Goal: Information Seeking & Learning: Learn about a topic

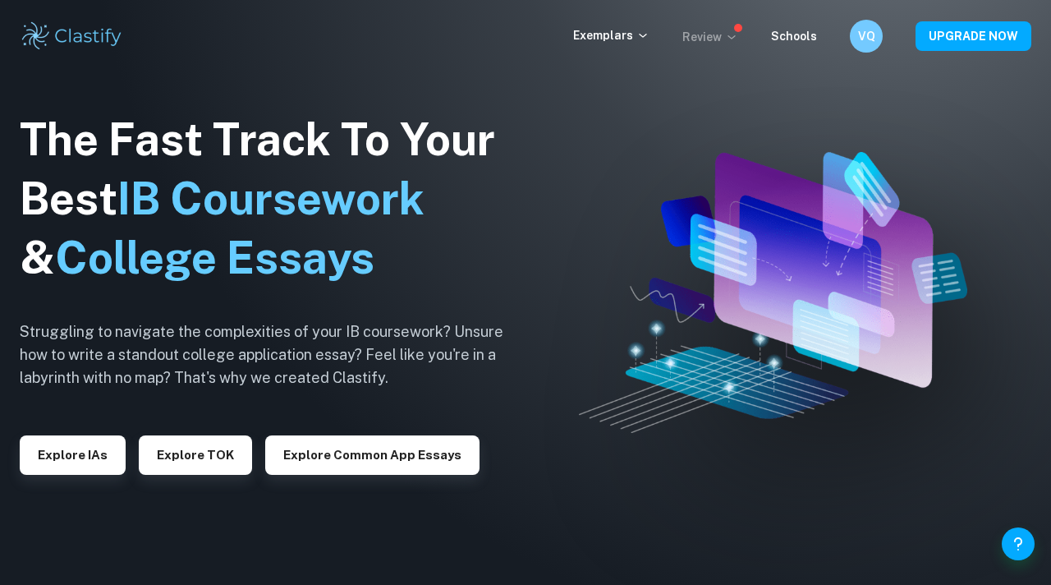
click at [735, 45] on p "Review" at bounding box center [711, 37] width 56 height 18
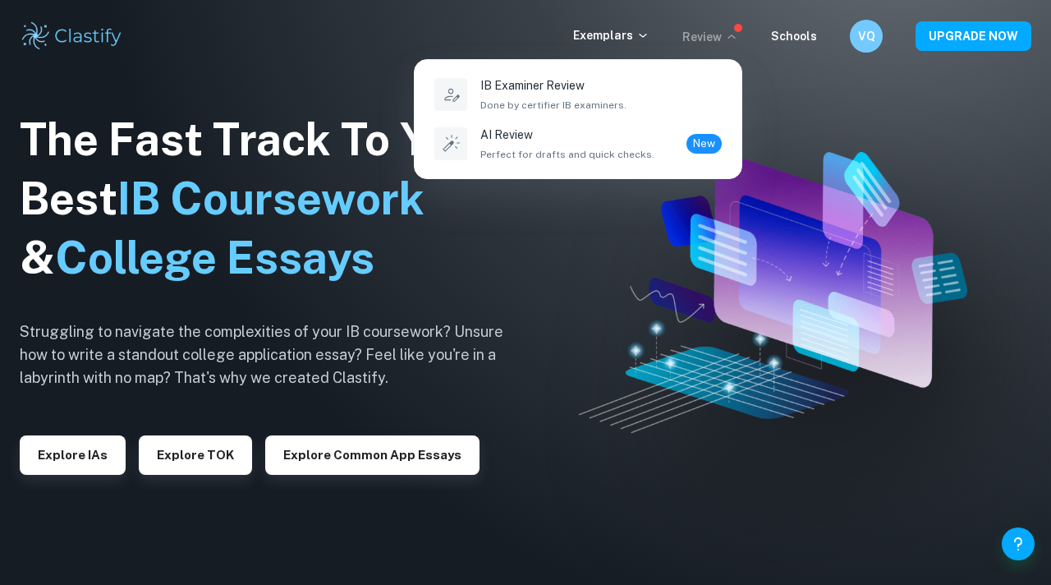
click at [625, 38] on div at bounding box center [525, 292] width 1051 height 585
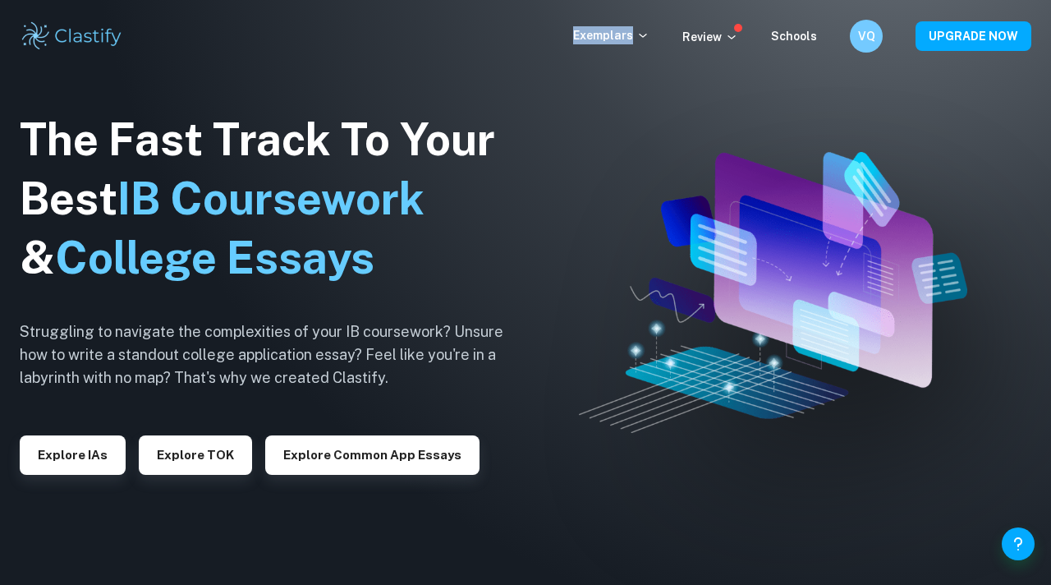
click at [625, 38] on p "Exemplars" at bounding box center [611, 35] width 76 height 18
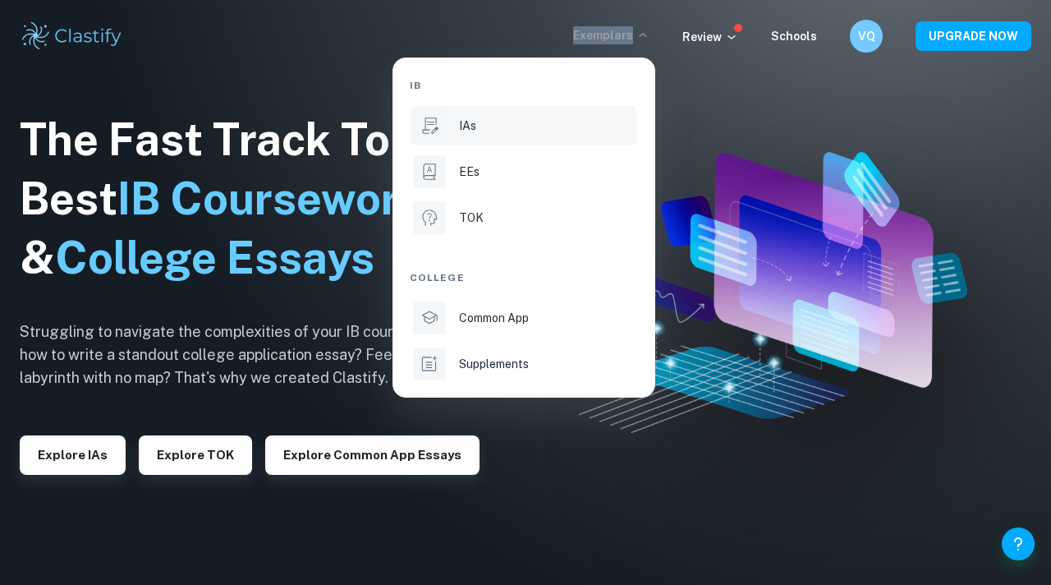
click at [482, 144] on li "IAs" at bounding box center [524, 125] width 228 height 39
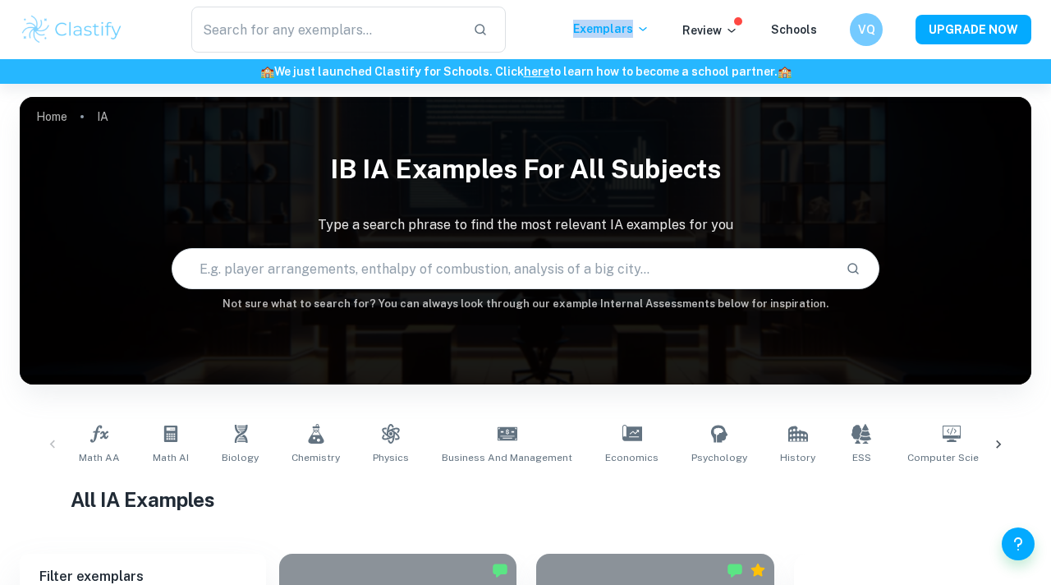
click at [996, 450] on icon at bounding box center [999, 444] width 16 height 16
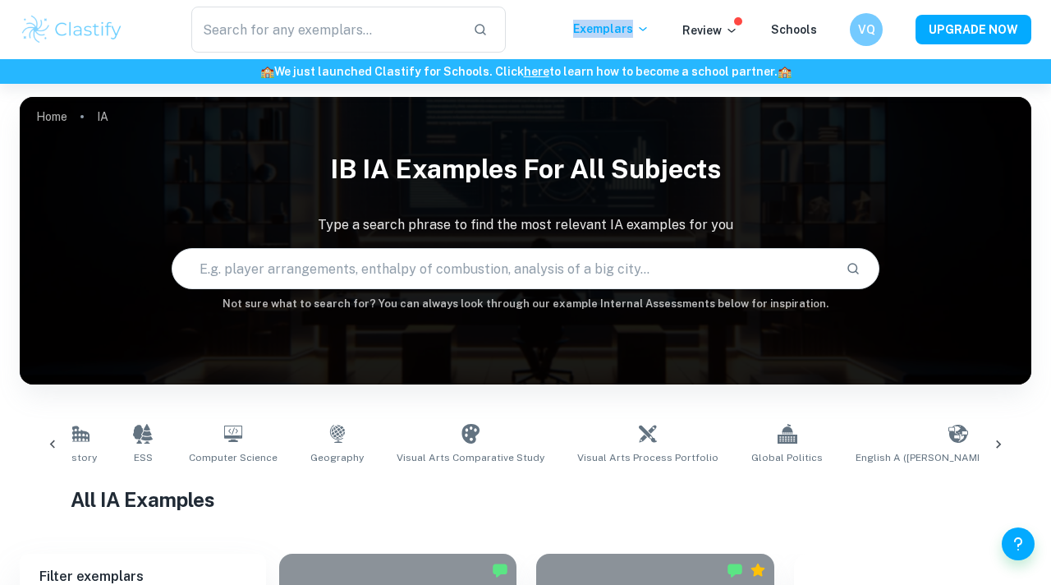
scroll to position [0, 770]
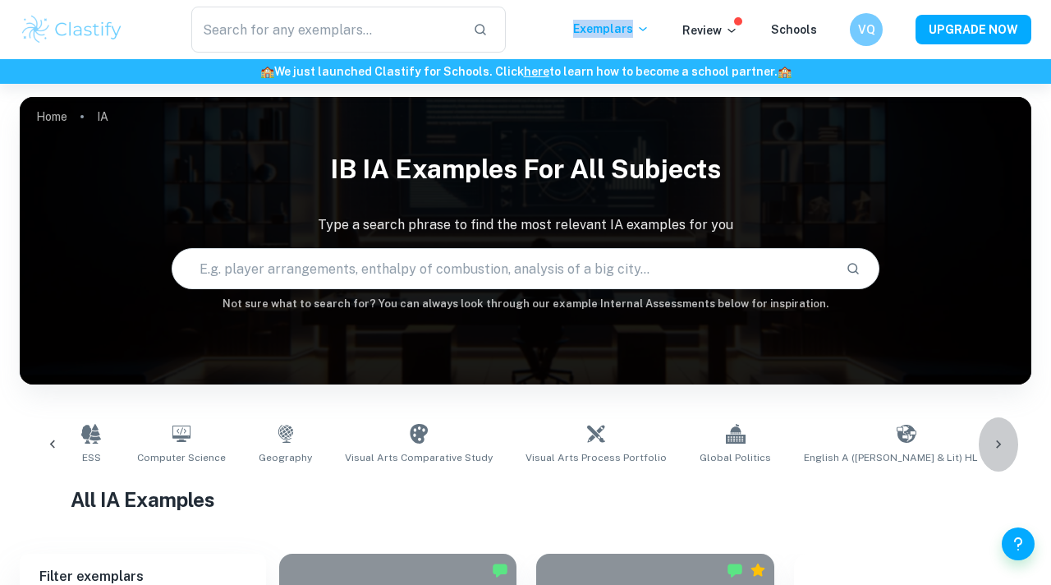
click at [996, 450] on icon at bounding box center [999, 444] width 16 height 16
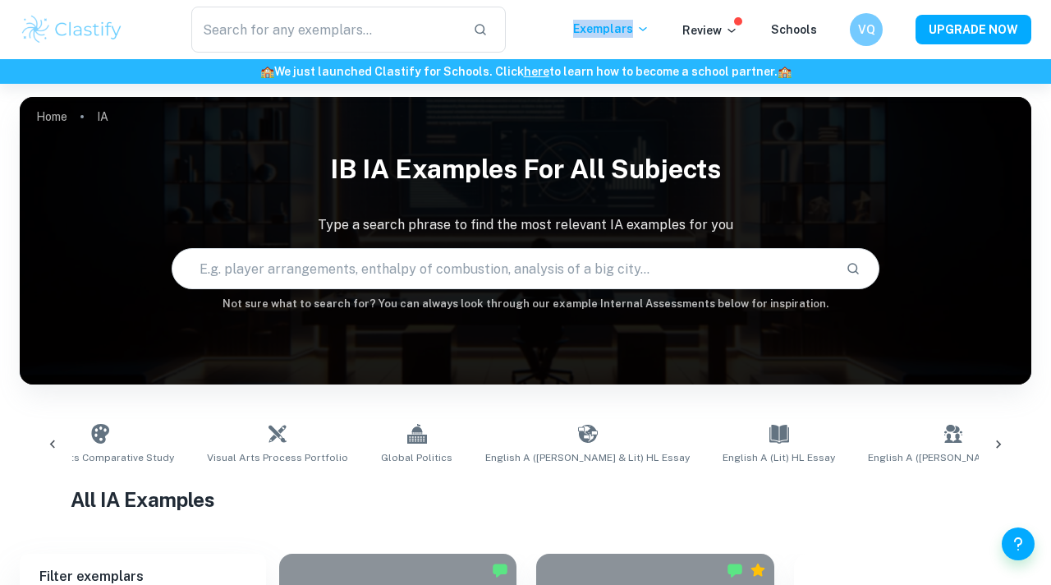
scroll to position [0, 1306]
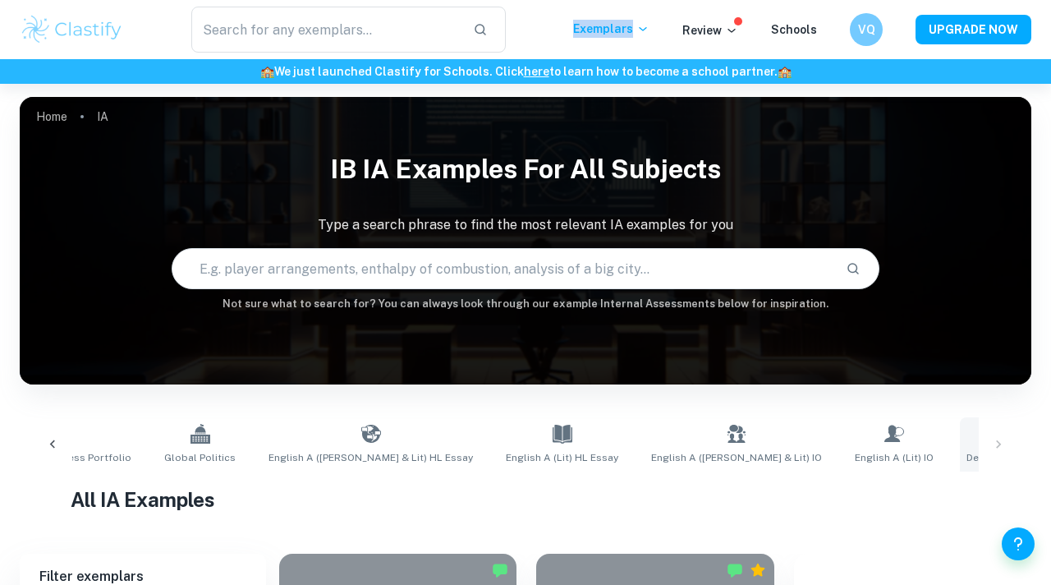
click at [1003, 436] on icon at bounding box center [1012, 433] width 19 height 19
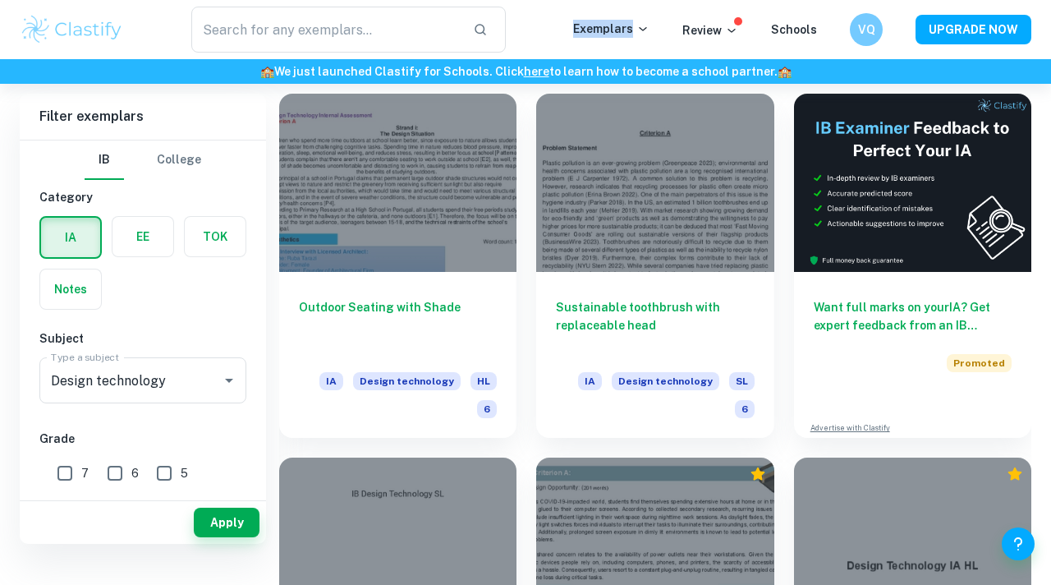
scroll to position [312, 0]
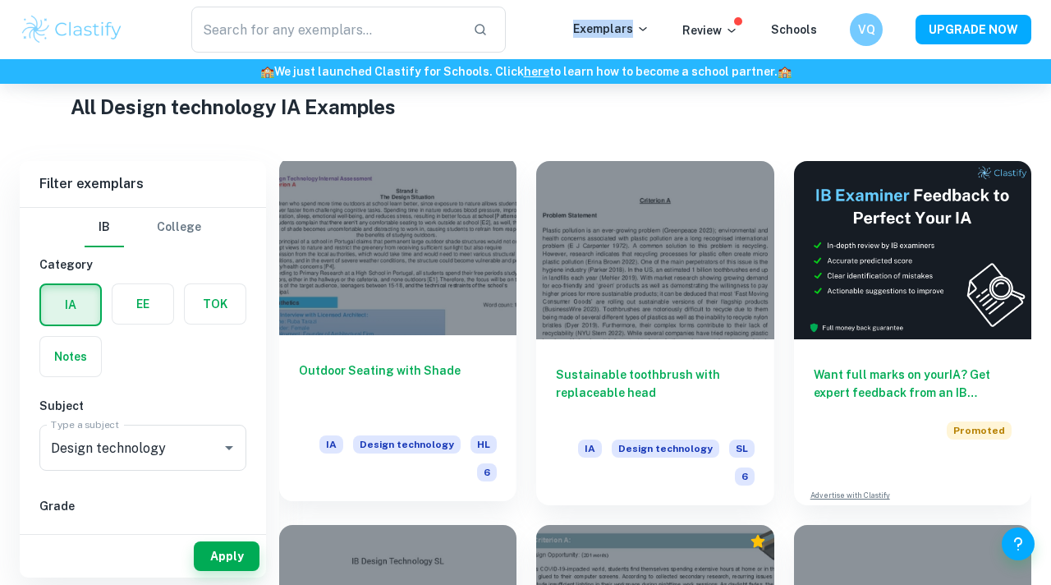
click at [470, 268] on div at bounding box center [397, 246] width 237 height 178
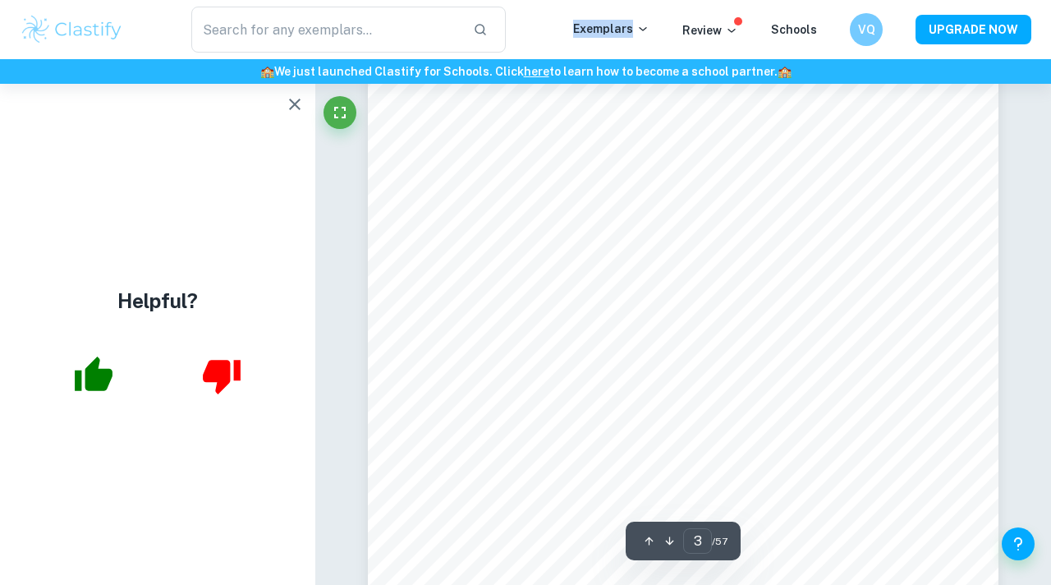
scroll to position [2300, 0]
type input "4"
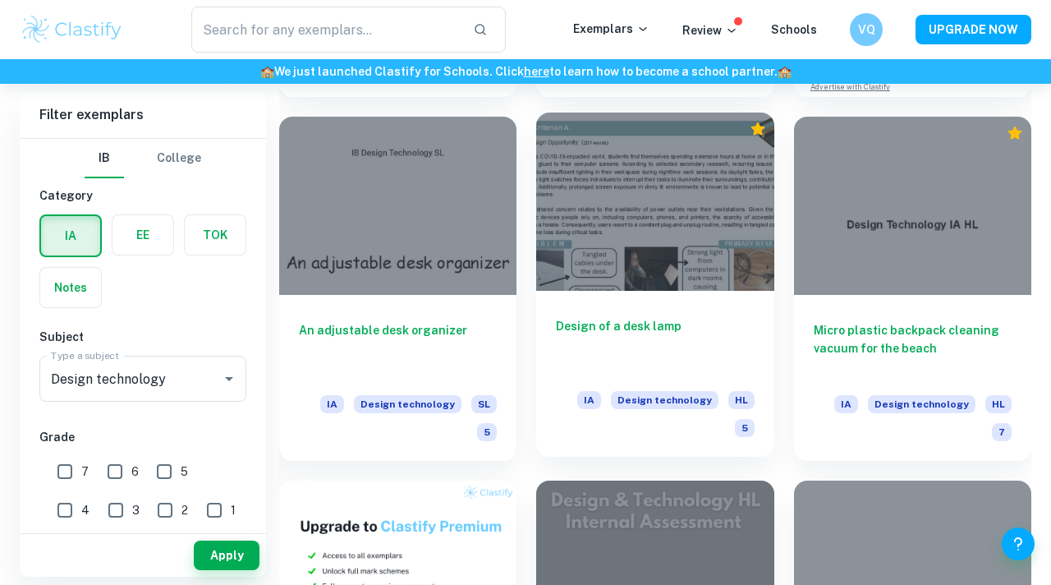
scroll to position [734, 0]
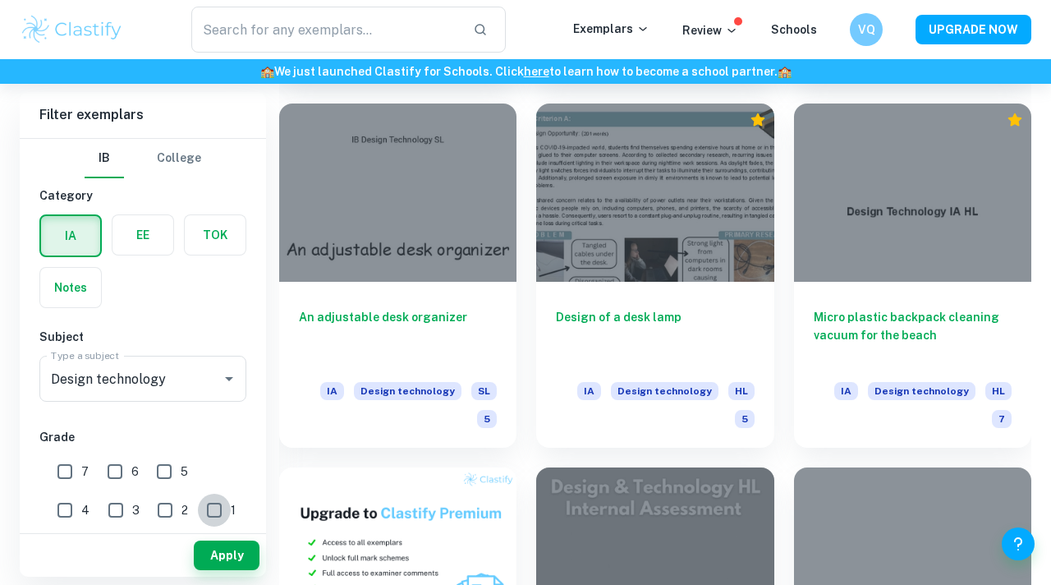
click at [198, 513] on input "1" at bounding box center [214, 510] width 33 height 33
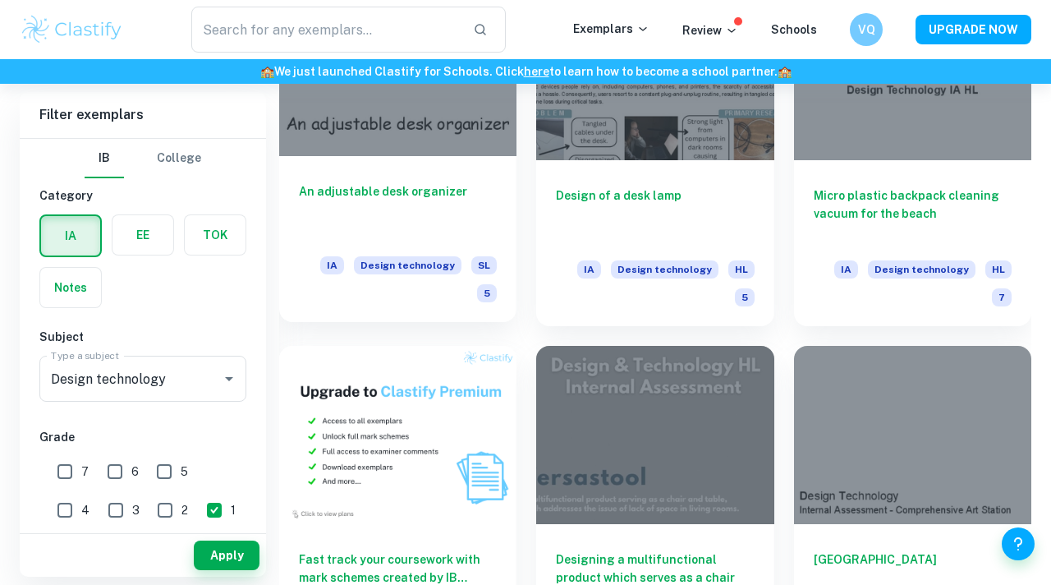
scroll to position [928, 0]
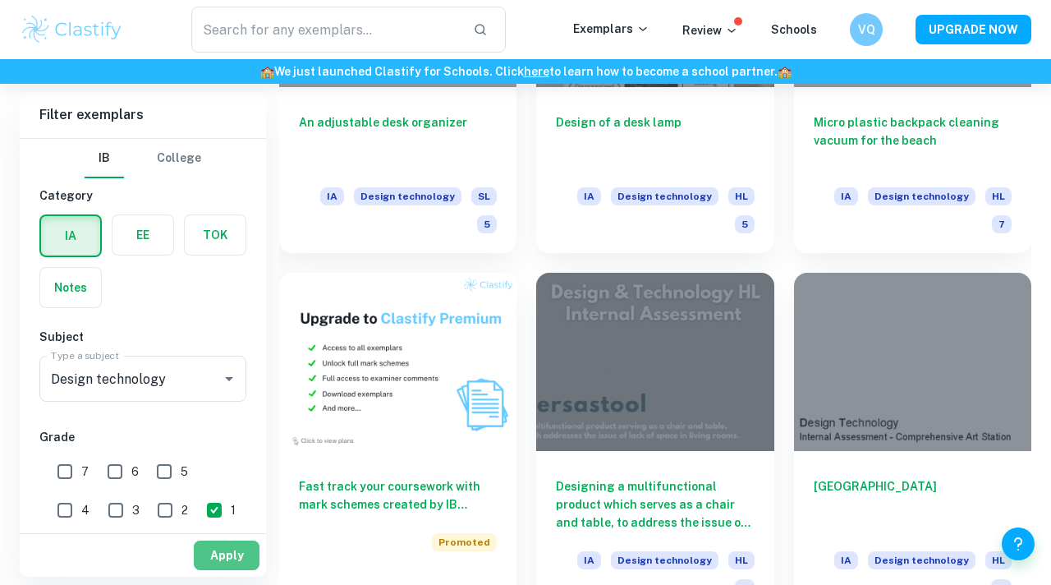
click at [216, 561] on button "Apply" at bounding box center [227, 555] width 66 height 30
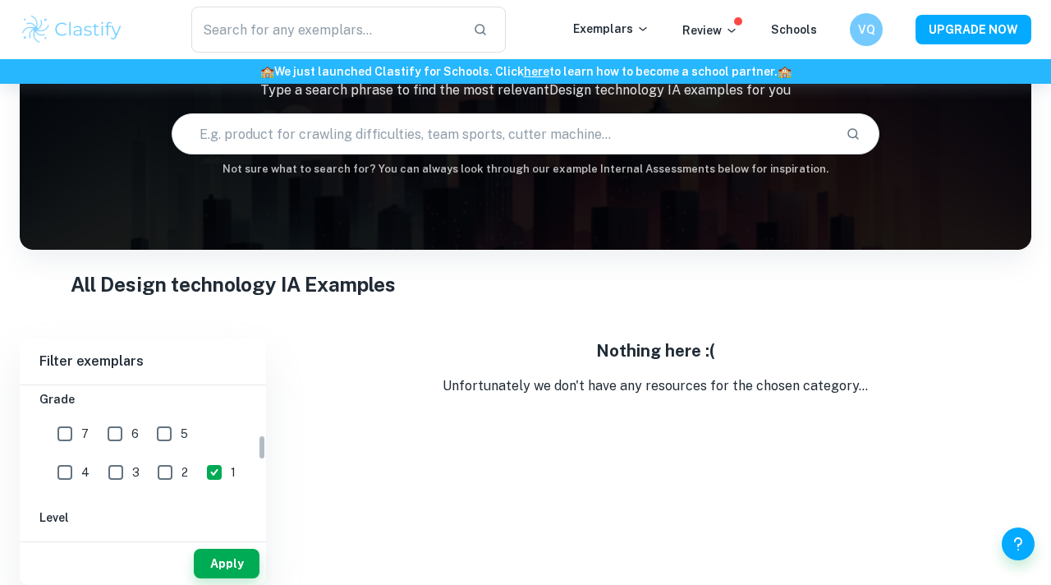
scroll to position [289, 0]
click at [198, 465] on input "1" at bounding box center [214, 467] width 33 height 33
checkbox input "false"
click at [99, 471] on input "3" at bounding box center [115, 467] width 33 height 33
click at [207, 575] on button "Apply" at bounding box center [227, 564] width 66 height 30
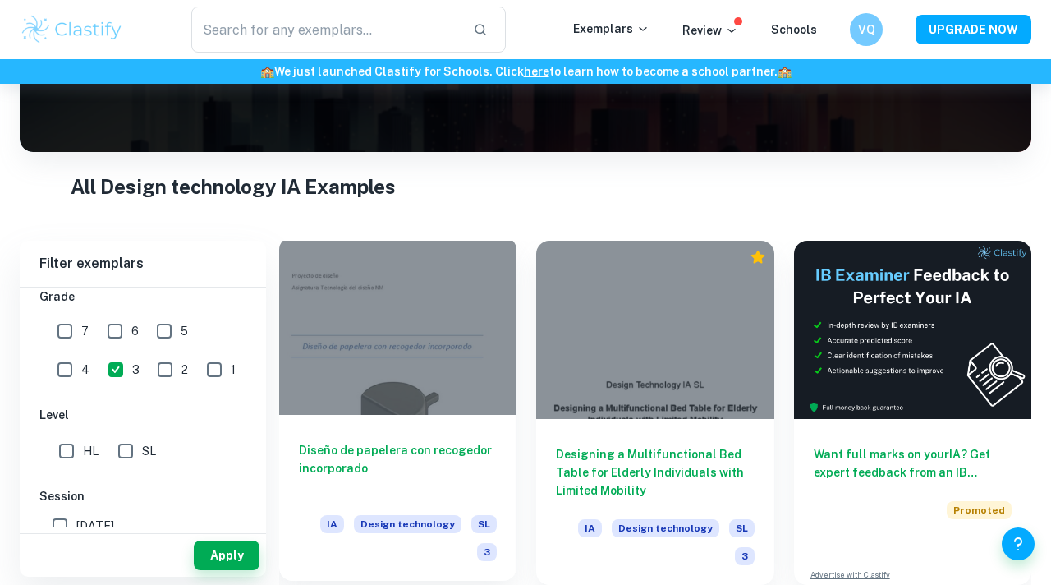
scroll to position [231, 0]
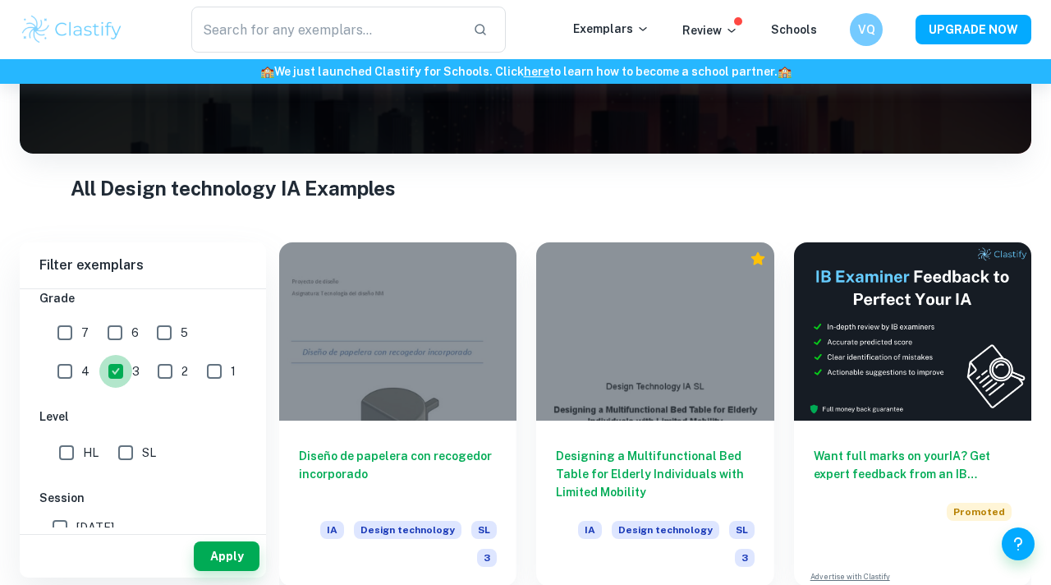
click at [99, 375] on input "3" at bounding box center [115, 371] width 33 height 33
checkbox input "false"
click at [81, 355] on input "4" at bounding box center [64, 371] width 33 height 33
checkbox input "true"
click at [127, 447] on input "SL" at bounding box center [125, 452] width 33 height 33
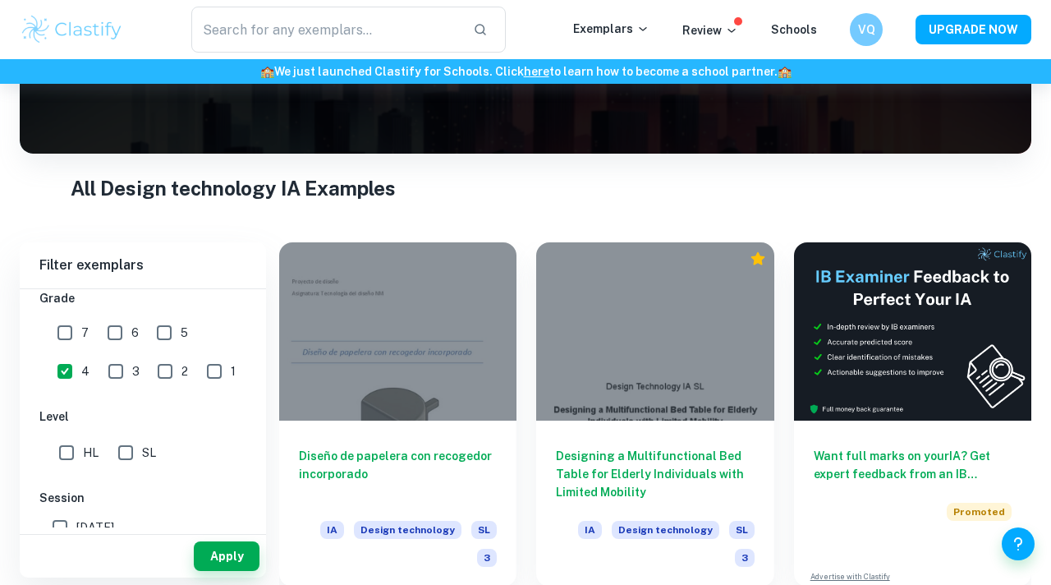
checkbox input "true"
click at [81, 355] on input "4" at bounding box center [64, 371] width 33 height 33
checkbox input "false"
click at [124, 338] on input "6" at bounding box center [115, 332] width 33 height 33
checkbox input "true"
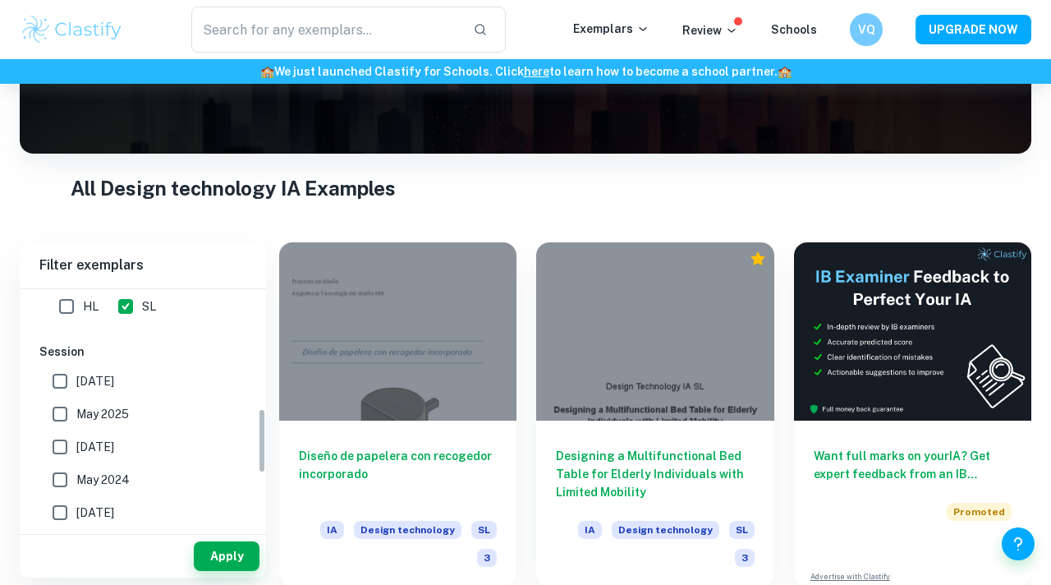
scroll to position [442, 0]
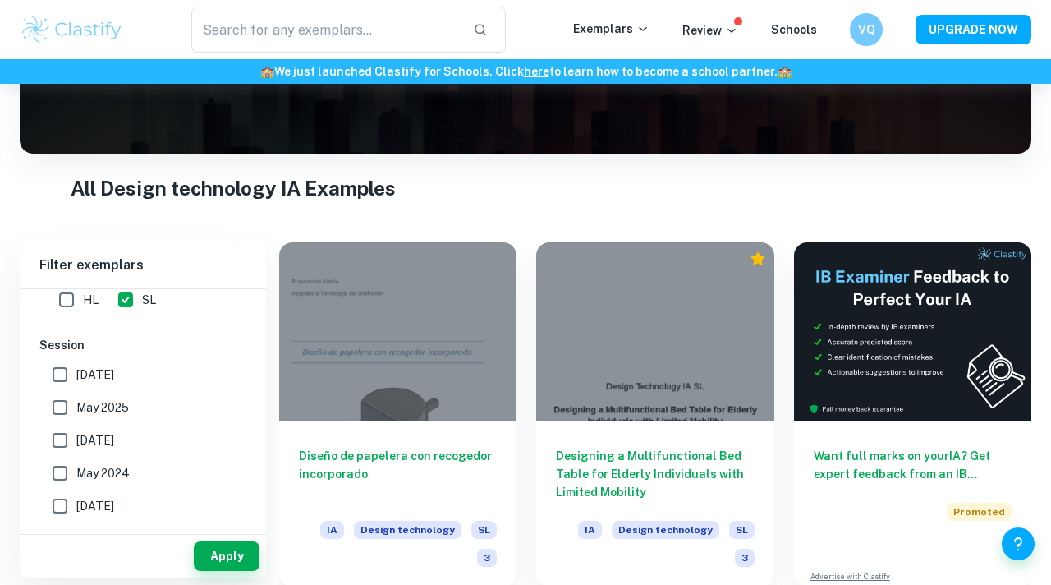
click at [68, 405] on input "May 2025" at bounding box center [60, 407] width 33 height 33
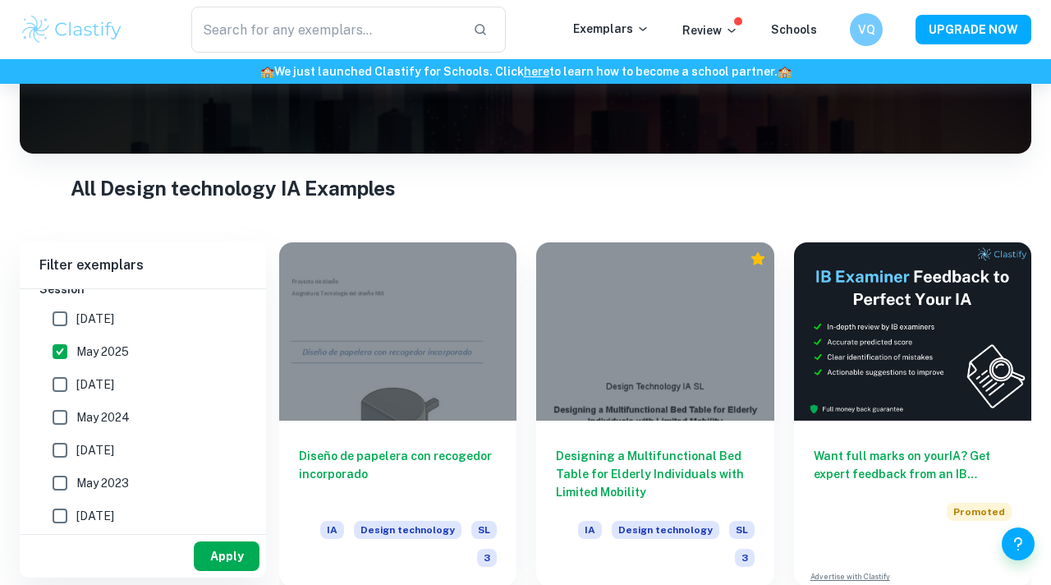
click at [205, 551] on button "Apply" at bounding box center [227, 556] width 66 height 30
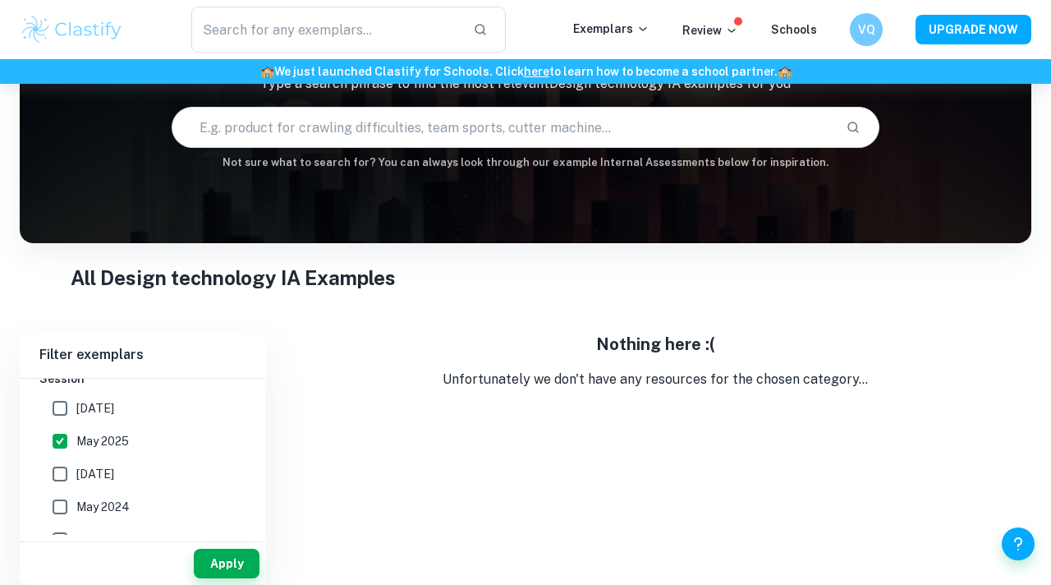
scroll to position [135, 0]
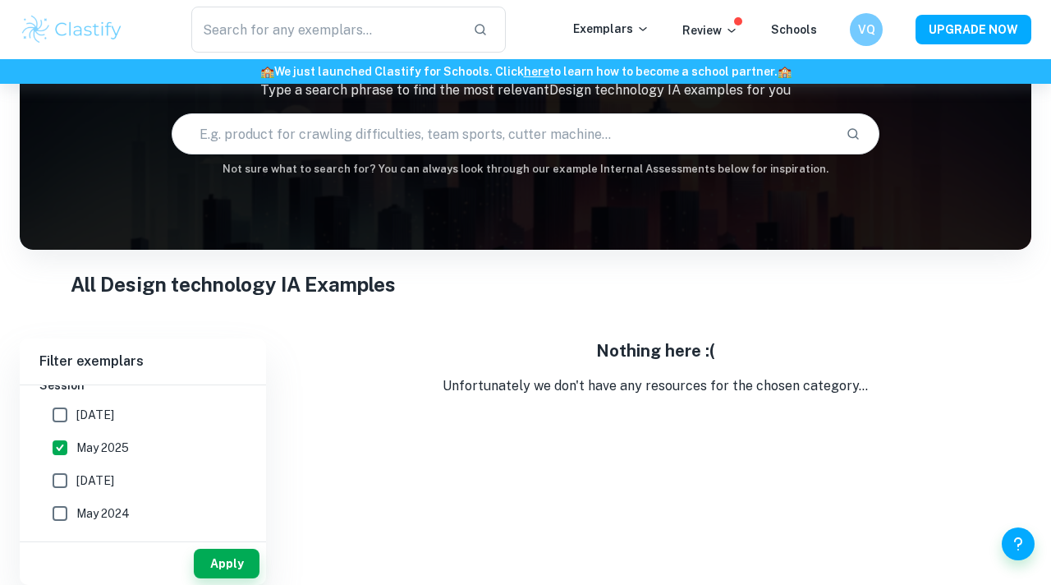
click at [62, 457] on input "May 2025" at bounding box center [60, 447] width 33 height 33
checkbox input "false"
click at [68, 484] on input "[DATE]" at bounding box center [60, 480] width 33 height 33
click at [218, 567] on button "Apply" at bounding box center [227, 564] width 66 height 30
click at [71, 489] on input "[DATE]" at bounding box center [60, 480] width 33 height 33
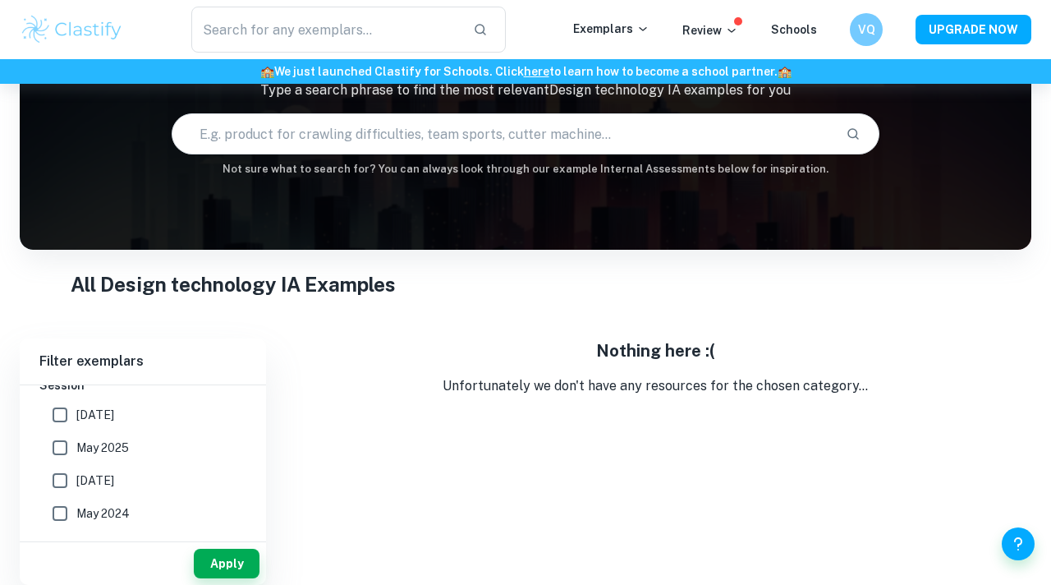
click at [71, 489] on input "[DATE]" at bounding box center [60, 480] width 33 height 33
checkbox input "true"
click at [71, 498] on input "May 2024" at bounding box center [60, 513] width 33 height 33
checkbox input "true"
click at [221, 539] on div "Apply" at bounding box center [143, 560] width 246 height 50
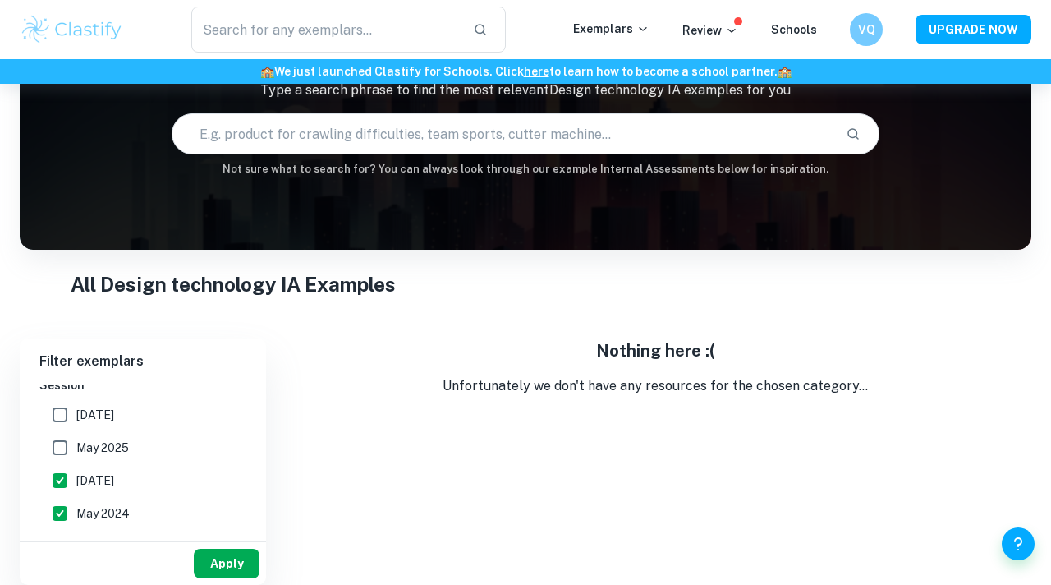
click at [225, 568] on button "Apply" at bounding box center [227, 564] width 66 height 30
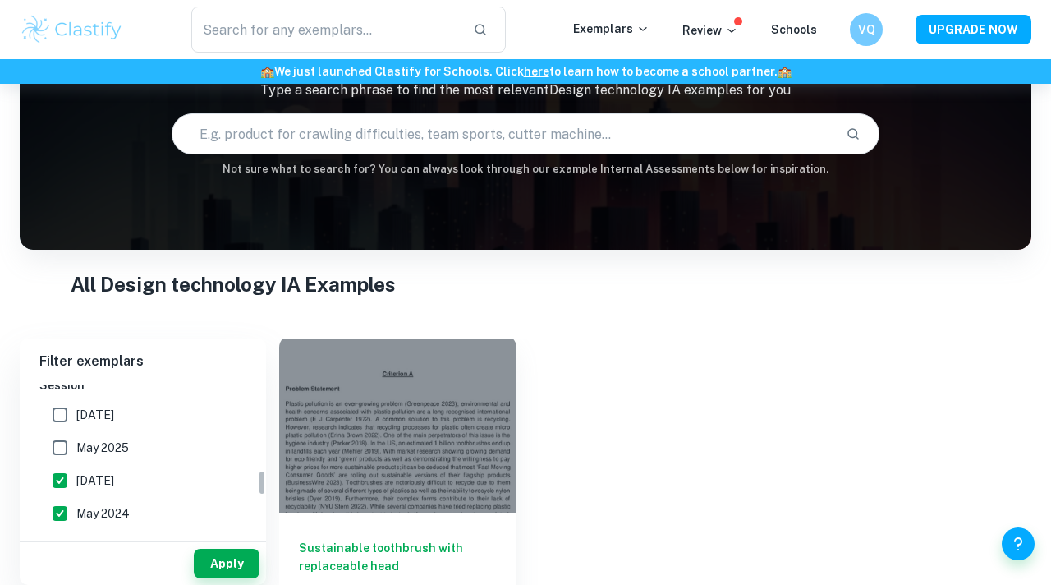
click at [440, 462] on div at bounding box center [397, 423] width 237 height 178
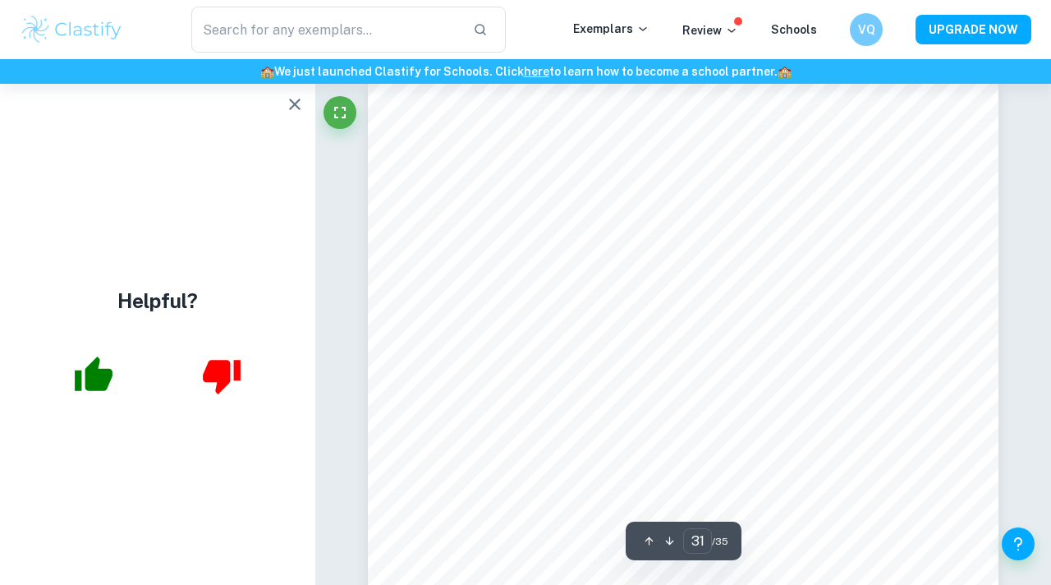
scroll to position [27730, 0]
type input "35"
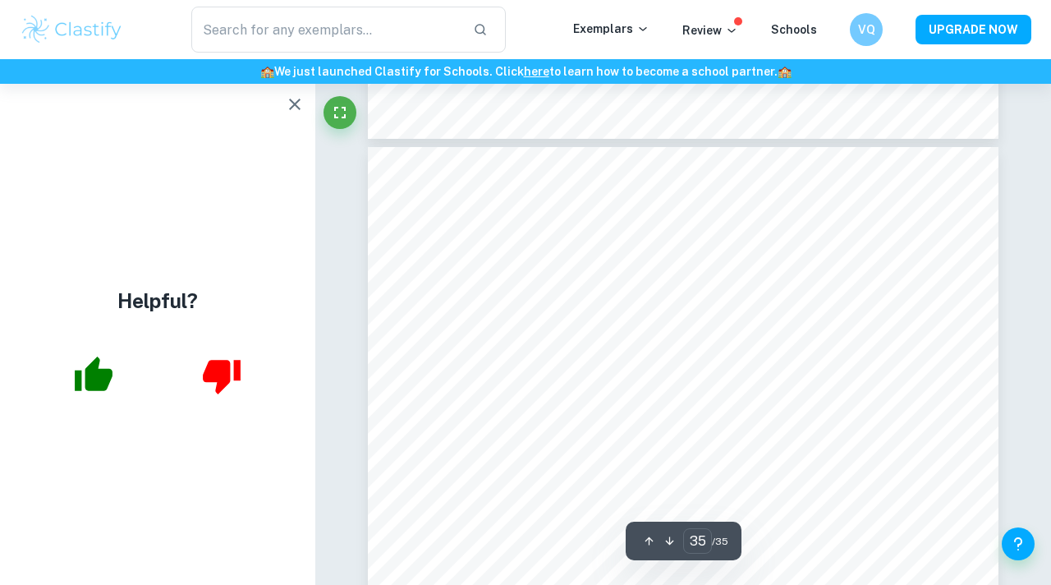
scroll to position [31744, 0]
